Goal: Information Seeking & Learning: Learn about a topic

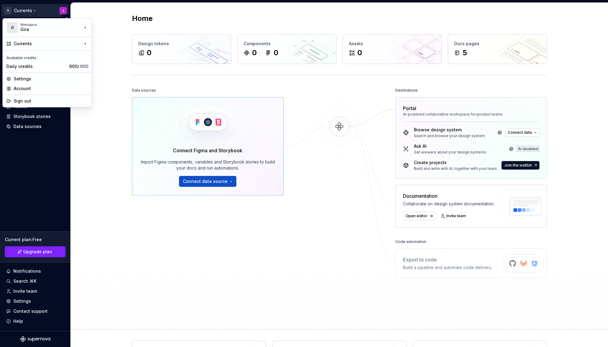
click at [65, 12] on html "G Currents J Home Documentation Analytics Code automation Design system data De…" at bounding box center [304, 173] width 608 height 347
click at [57, 31] on div "Gira" at bounding box center [46, 29] width 52 height 6
click at [28, 79] on div "Settings" at bounding box center [51, 79] width 75 height 6
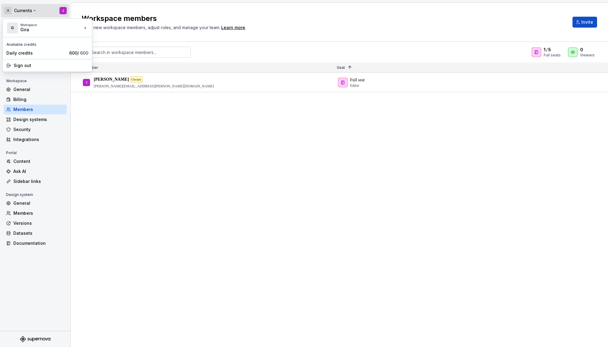
click at [33, 11] on html "G Currents J Back Account Profile Authentication Notifications Workspace Genera…" at bounding box center [304, 173] width 608 height 347
click at [34, 23] on div "Workspace" at bounding box center [51, 25] width 62 height 4
click at [91, 167] on html "G Currents J Back Account Profile Authentication Notifications Workspace Genera…" at bounding box center [304, 173] width 608 height 347
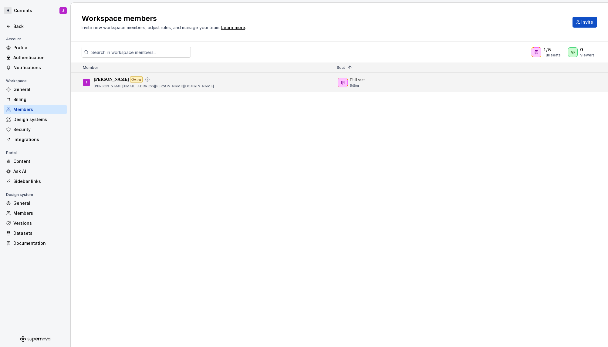
click at [143, 87] on div "J Jacob Owner jacob.economou@gira.de" at bounding box center [205, 82] width 244 height 19
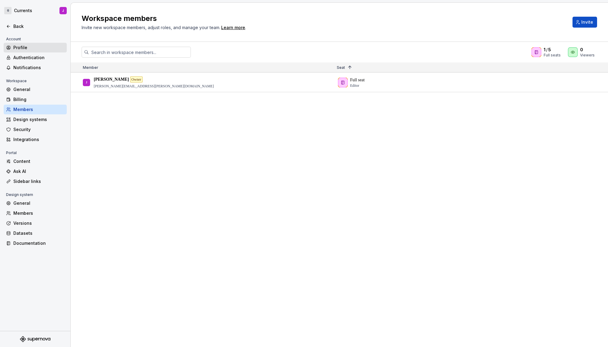
click at [25, 46] on div "Profile" at bounding box center [38, 48] width 51 height 6
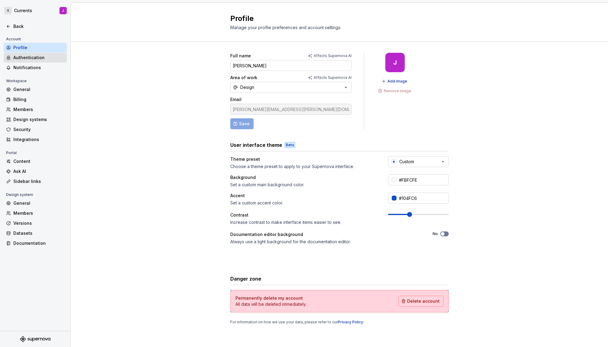
click at [39, 57] on div "Authentication" at bounding box center [38, 58] width 51 height 6
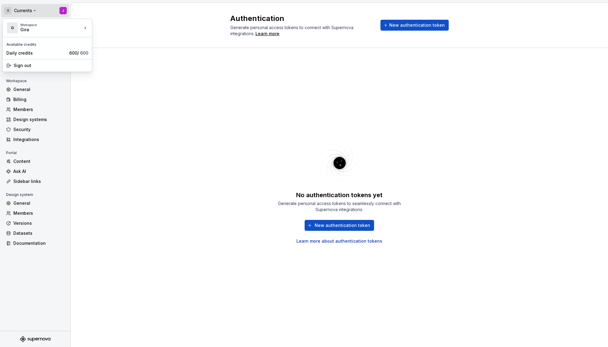
click at [25, 13] on html "G Currents J Back Account Profile Authentication Notifications Workspace Genera…" at bounding box center [304, 173] width 608 height 347
click at [24, 25] on div "Workspace" at bounding box center [51, 25] width 62 height 4
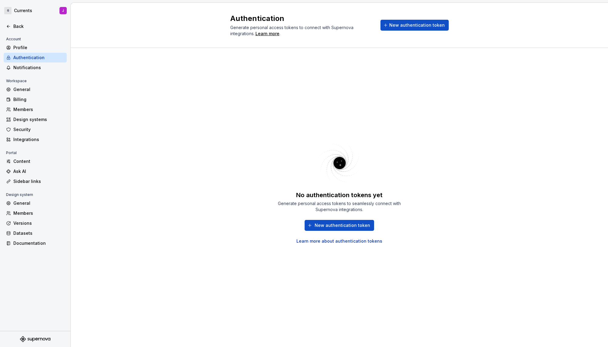
click at [139, 147] on html "G Currents J Back Account Profile Authentication Notifications Workspace Genera…" at bounding box center [304, 173] width 608 height 347
click at [30, 47] on div "Profile" at bounding box center [38, 48] width 51 height 6
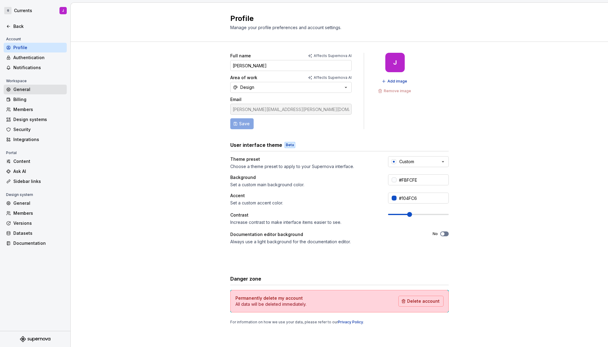
click at [30, 92] on div "General" at bounding box center [38, 90] width 51 height 6
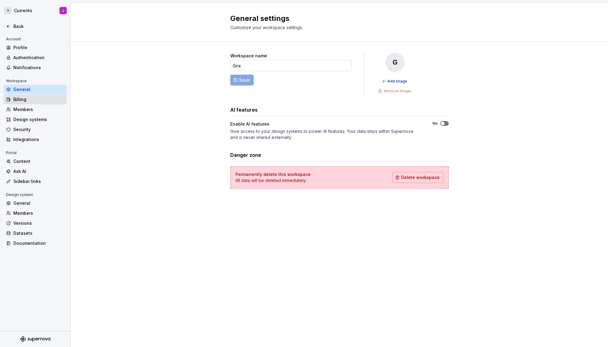
click at [32, 100] on div "Billing" at bounding box center [38, 100] width 51 height 6
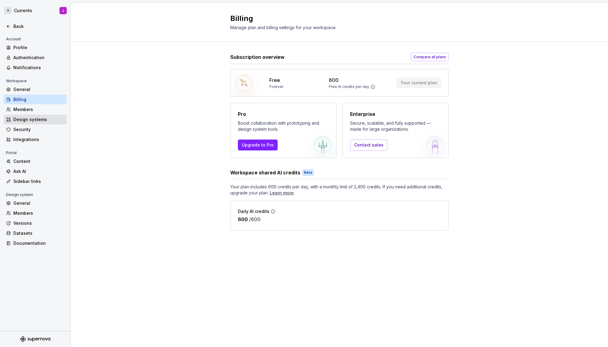
click at [33, 116] on div "Design systems" at bounding box center [35, 120] width 63 height 10
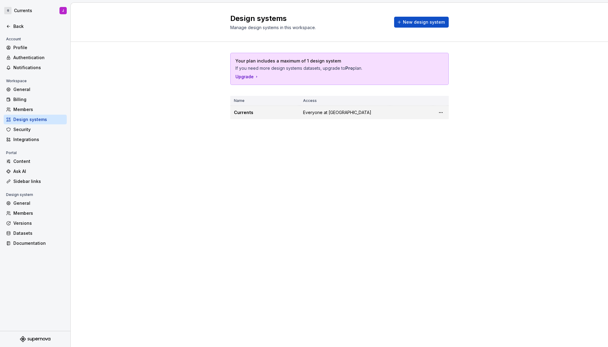
click at [245, 115] on div "Currents" at bounding box center [265, 113] width 62 height 6
click at [314, 109] on td "Everyone at Gira" at bounding box center [345, 113] width 90 height 14
click at [28, 130] on div "Security" at bounding box center [38, 130] width 51 height 6
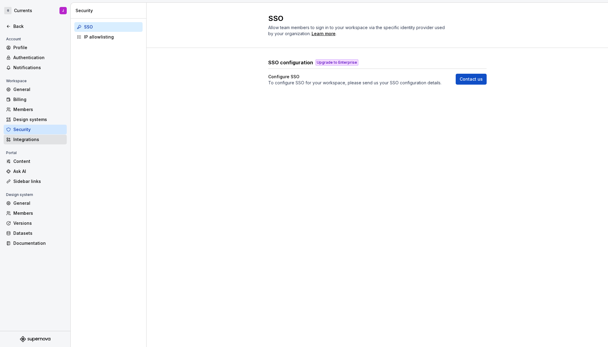
click at [30, 138] on div "Integrations" at bounding box center [38, 140] width 51 height 6
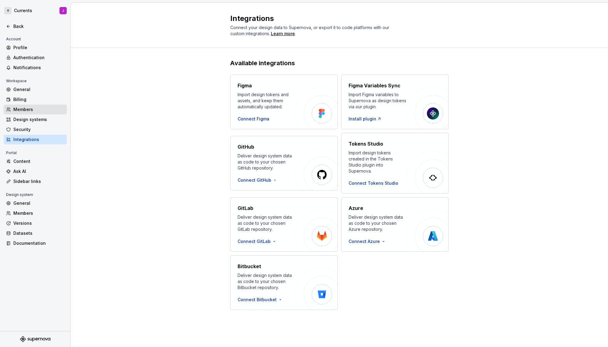
click at [31, 114] on div "Members" at bounding box center [35, 110] width 63 height 10
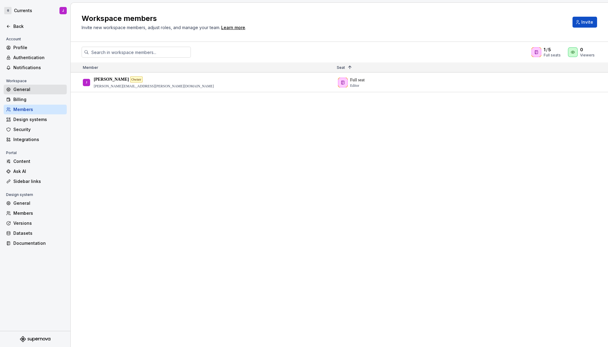
click at [29, 89] on div "General" at bounding box center [38, 90] width 51 height 6
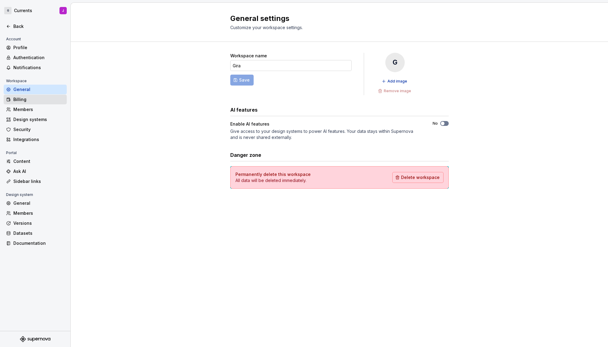
click at [28, 97] on div "Billing" at bounding box center [38, 100] width 51 height 6
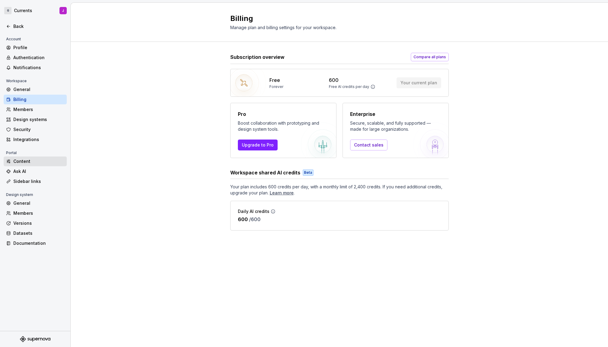
click at [44, 165] on div "Content" at bounding box center [35, 162] width 63 height 10
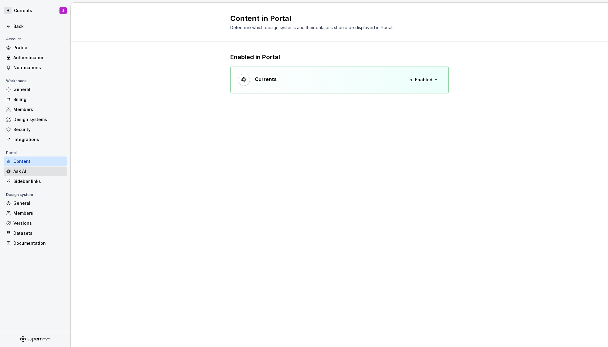
click at [45, 173] on div "Ask AI" at bounding box center [38, 171] width 51 height 6
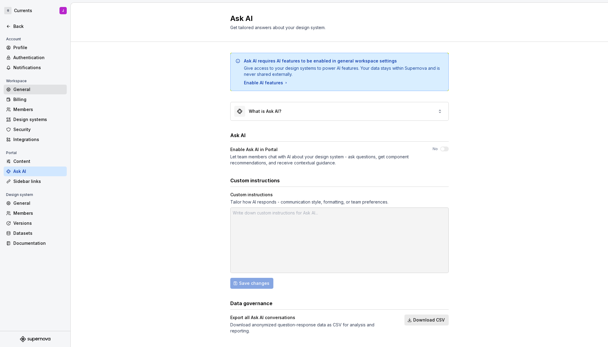
click at [39, 87] on div "General" at bounding box center [38, 90] width 51 height 6
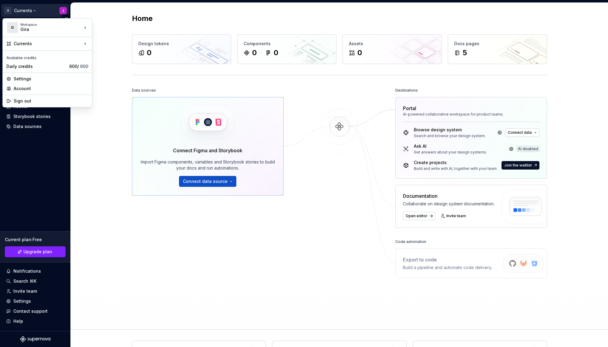
click at [28, 12] on html "G Currents J Home Documentation Analytics Code automation Design system data De…" at bounding box center [304, 173] width 608 height 347
click at [37, 99] on div "Sign out" at bounding box center [51, 101] width 75 height 6
click at [57, 8] on html "G Currents J Home Documentation Analytics Code automation Design system data De…" at bounding box center [304, 173] width 608 height 347
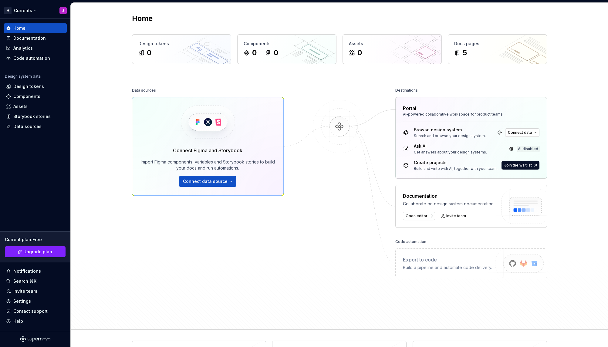
click at [63, 8] on html "G Currents J Home Documentation Analytics Code automation Design system data De…" at bounding box center [304, 173] width 608 height 347
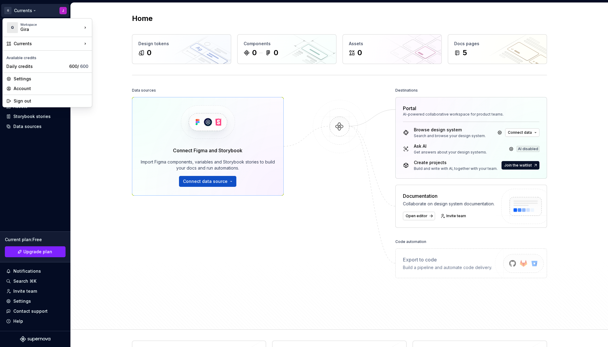
click at [63, 8] on html "G Currents J Home Documentation Analytics Code automation Design system data De…" at bounding box center [304, 173] width 608 height 347
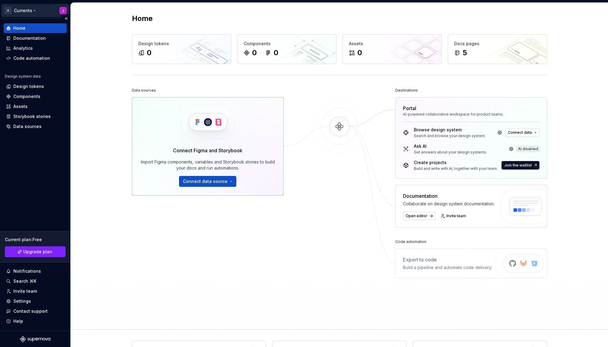
click at [56, 9] on html "G Currents J Home Documentation Analytics Code automation Design system data De…" at bounding box center [304, 173] width 608 height 347
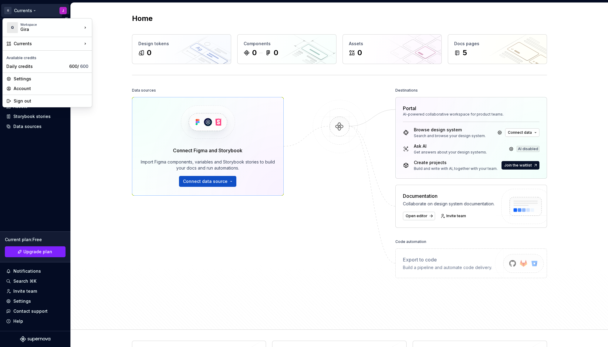
click at [13, 12] on html "G Currents J Home Documentation Analytics Code automation Design system data De…" at bounding box center [304, 173] width 608 height 347
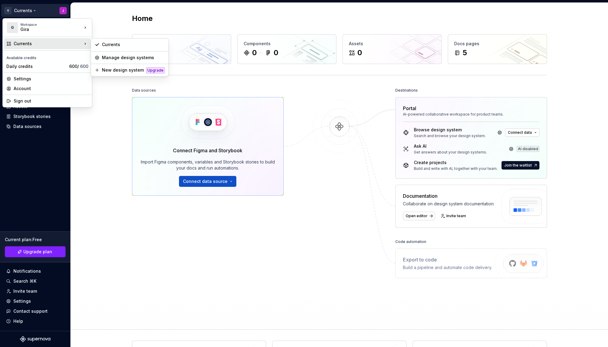
click at [19, 46] on div "Currents" at bounding box center [48, 44] width 69 height 6
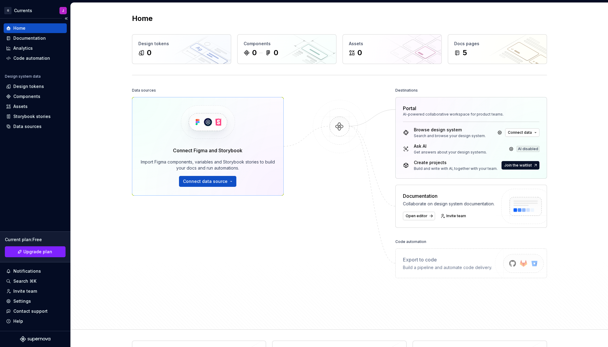
click at [69, 165] on html "G Currents J Home Documentation Analytics Code automation Design system data De…" at bounding box center [304, 173] width 608 height 347
click at [13, 85] on div "Design tokens" at bounding box center [35, 86] width 58 height 6
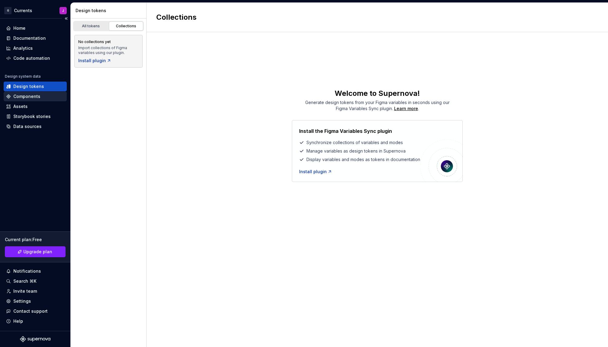
click at [17, 93] on div "Components" at bounding box center [35, 97] width 63 height 10
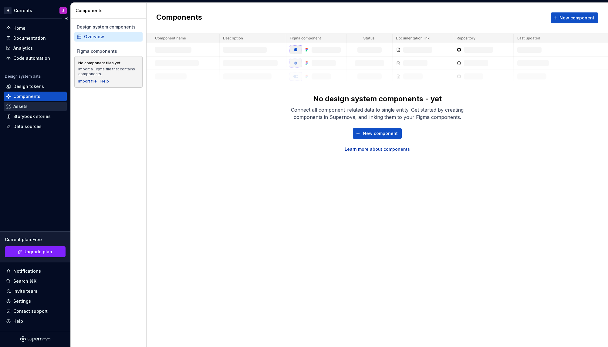
click at [19, 108] on div "Assets" at bounding box center [20, 107] width 14 height 6
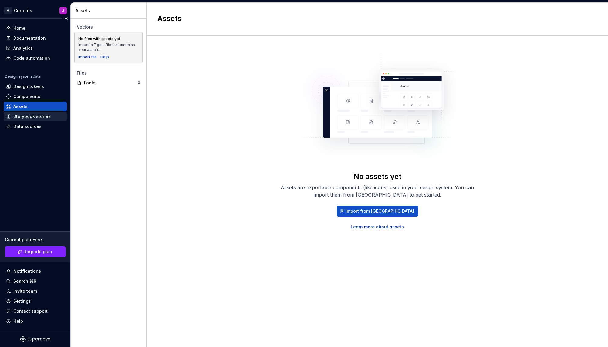
click at [32, 120] on div "Storybook stories" at bounding box center [35, 117] width 63 height 10
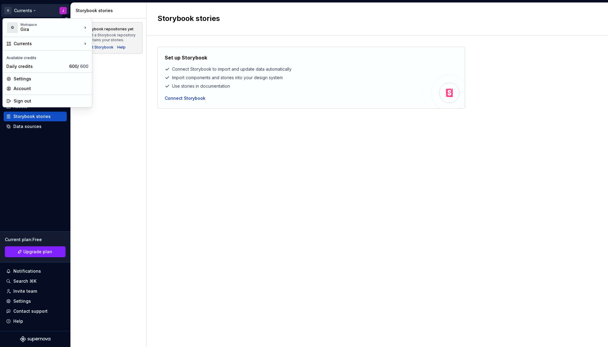
click at [65, 10] on html "G Currents J Home Documentation Analytics Code automation Design system data De…" at bounding box center [304, 173] width 608 height 347
click at [39, 79] on div "Settings" at bounding box center [51, 79] width 75 height 6
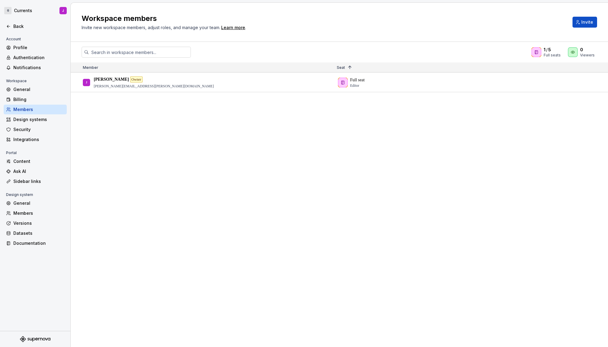
click at [174, 121] on div "J Jacob Owner jacob.economou@gira.de Full seat Editor" at bounding box center [340, 210] width 538 height 274
click at [23, 212] on div "Members" at bounding box center [38, 213] width 51 height 6
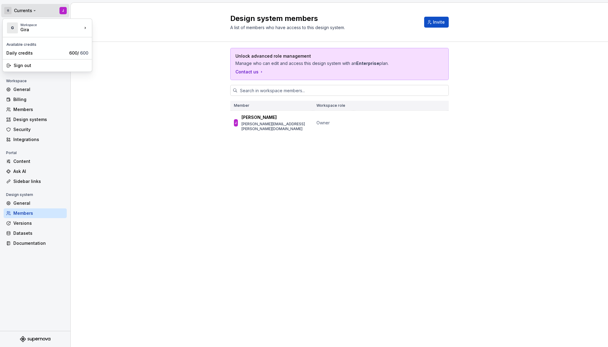
click at [20, 9] on html "G Currents J Back Account Profile Authentication Notifications Workspace Genera…" at bounding box center [304, 173] width 608 height 347
click at [22, 24] on div "Workspace" at bounding box center [51, 25] width 62 height 4
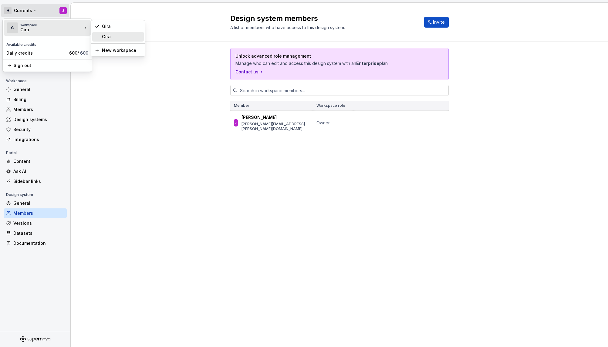
click at [117, 34] on div "Gira" at bounding box center [121, 37] width 39 height 6
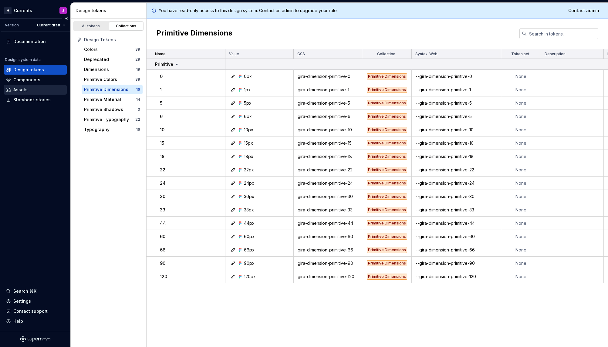
click at [19, 88] on div "Assets" at bounding box center [20, 90] width 14 height 6
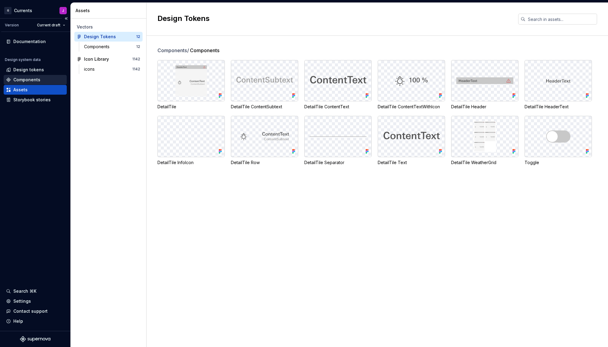
click at [33, 76] on div "Components" at bounding box center [35, 80] width 63 height 10
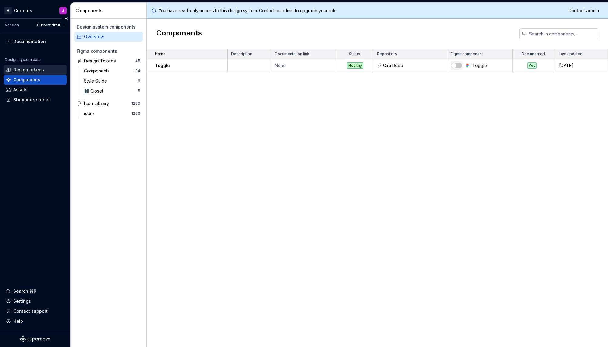
click at [35, 67] on div "Design tokens" at bounding box center [28, 70] width 31 height 6
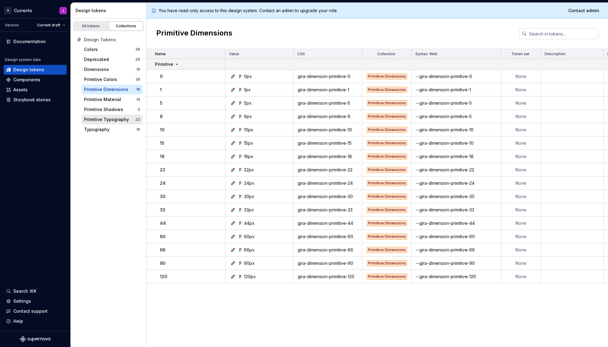
click at [117, 118] on div "Primitive Typography" at bounding box center [106, 120] width 45 height 6
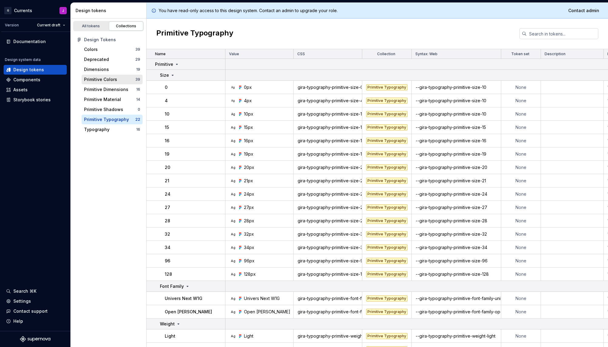
click at [108, 83] on div "Primitive Colors 39" at bounding box center [112, 80] width 61 height 10
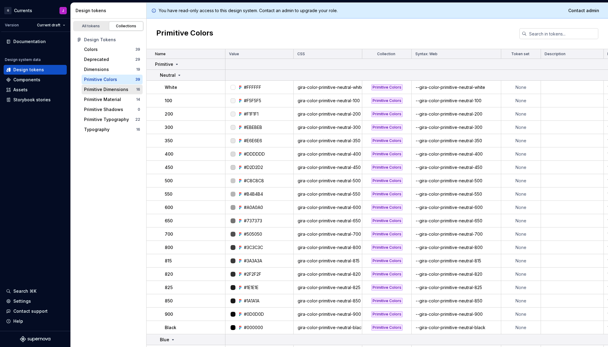
click at [110, 92] on div "Primitive Dimensions" at bounding box center [106, 90] width 44 height 6
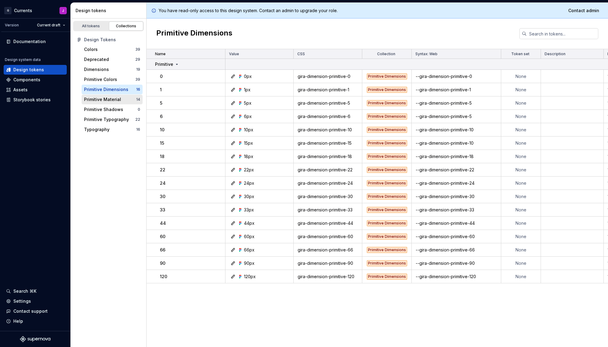
click at [109, 99] on div "Primitive Material" at bounding box center [102, 100] width 37 height 6
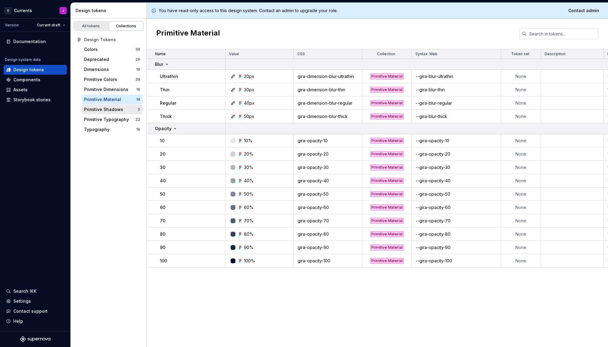
click at [109, 110] on div "Primitive Shadows" at bounding box center [103, 110] width 39 height 6
